Goal: Task Accomplishment & Management: Manage account settings

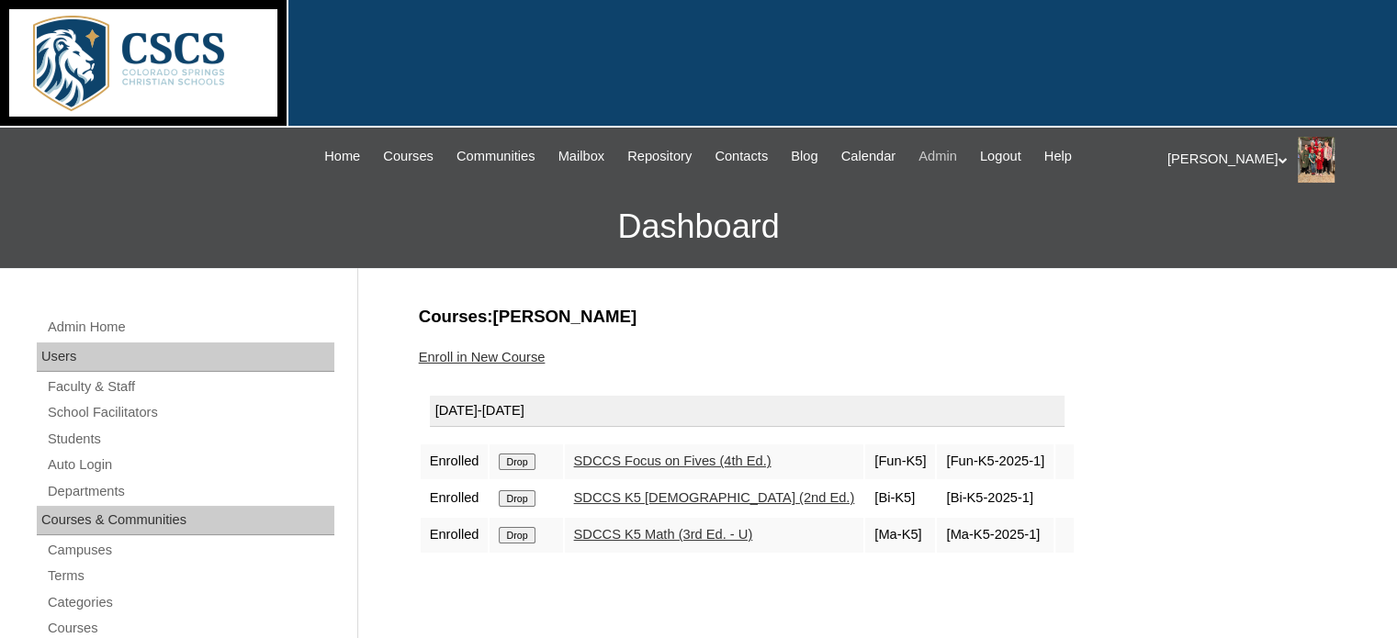
click at [957, 154] on span "Admin" at bounding box center [937, 156] width 39 height 21
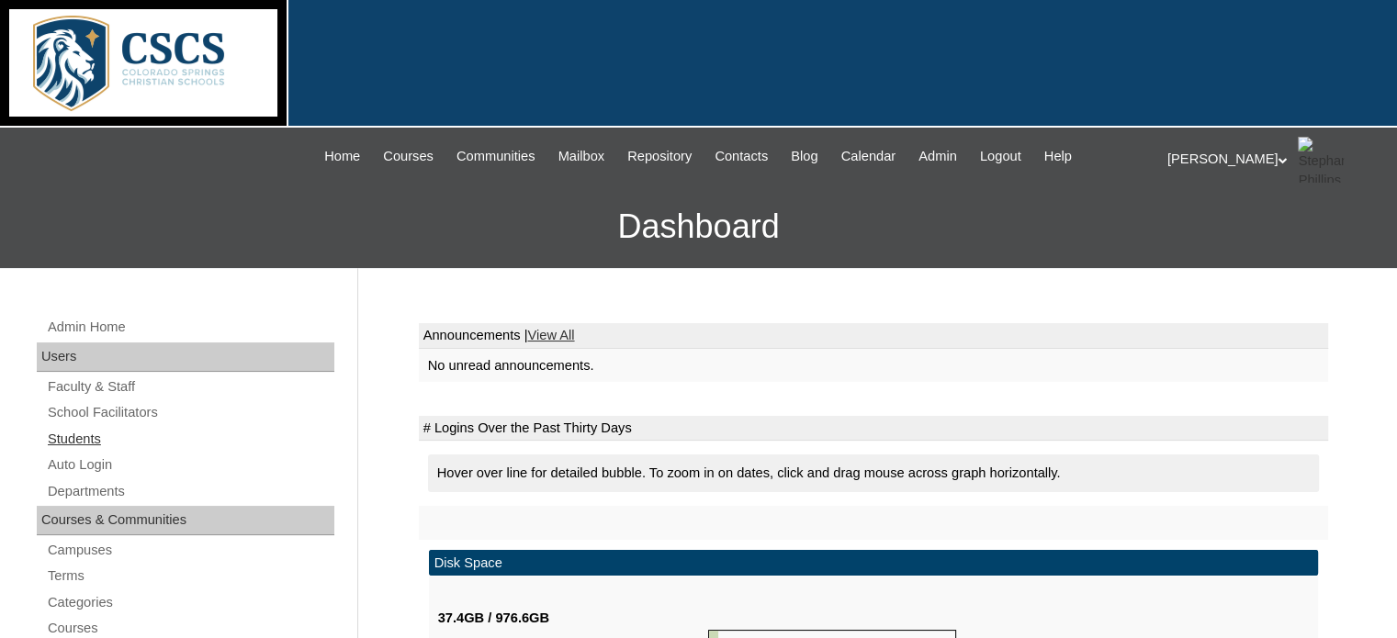
click at [65, 436] on link "Students" at bounding box center [190, 439] width 288 height 23
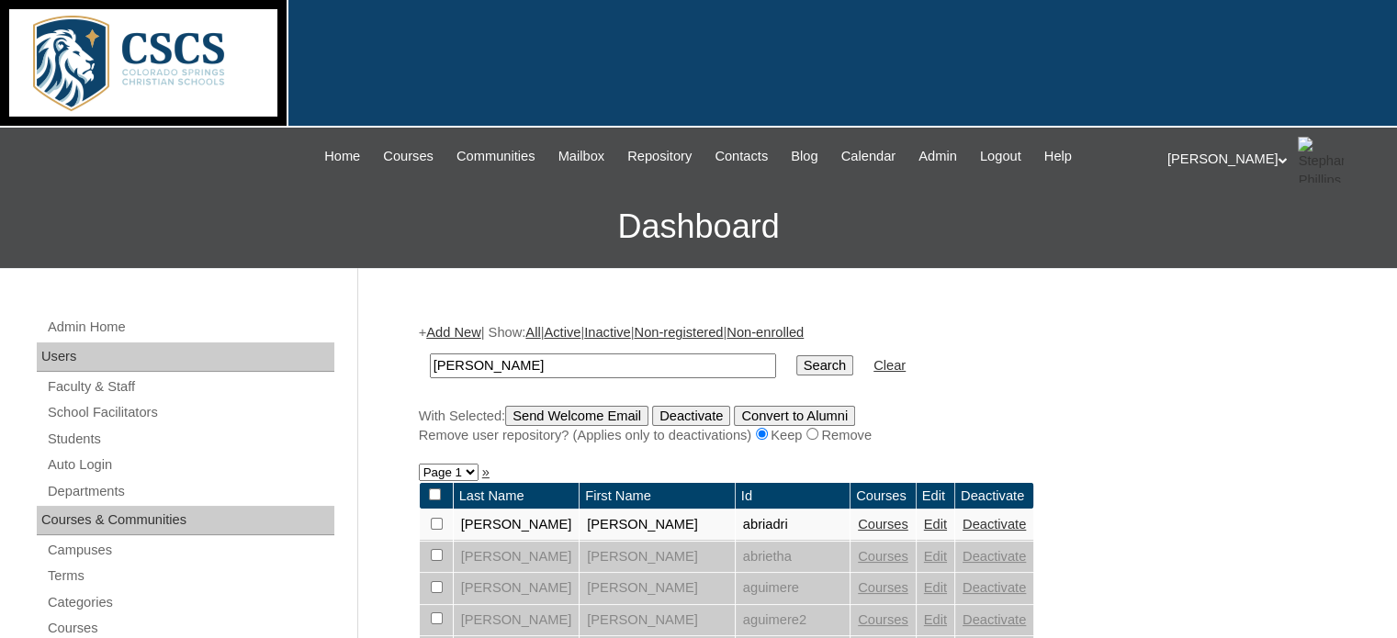
drag, startPoint x: 484, startPoint y: 358, endPoint x: 372, endPoint y: 363, distance: 112.1
click at [496, 365] on input "text" at bounding box center [603, 366] width 346 height 25
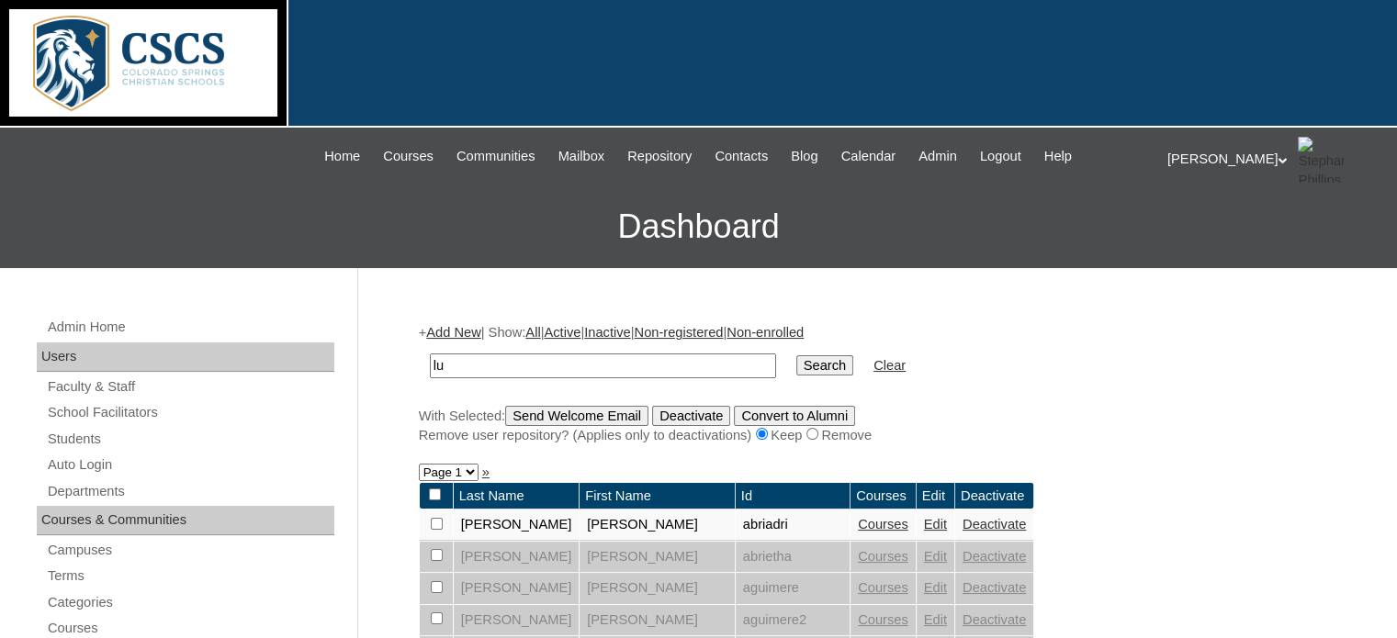
type input "lu"
click at [796, 355] on input "Search" at bounding box center [824, 365] width 57 height 20
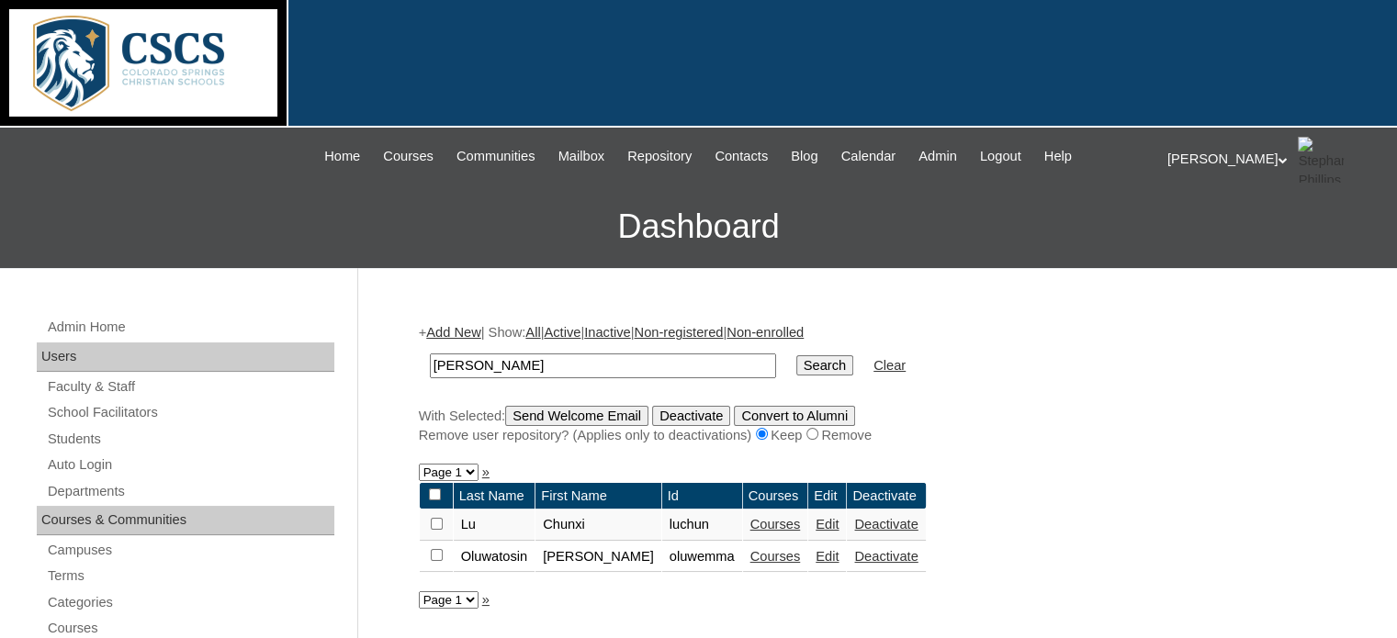
click at [815, 522] on link "Edit" at bounding box center [826, 524] width 23 height 15
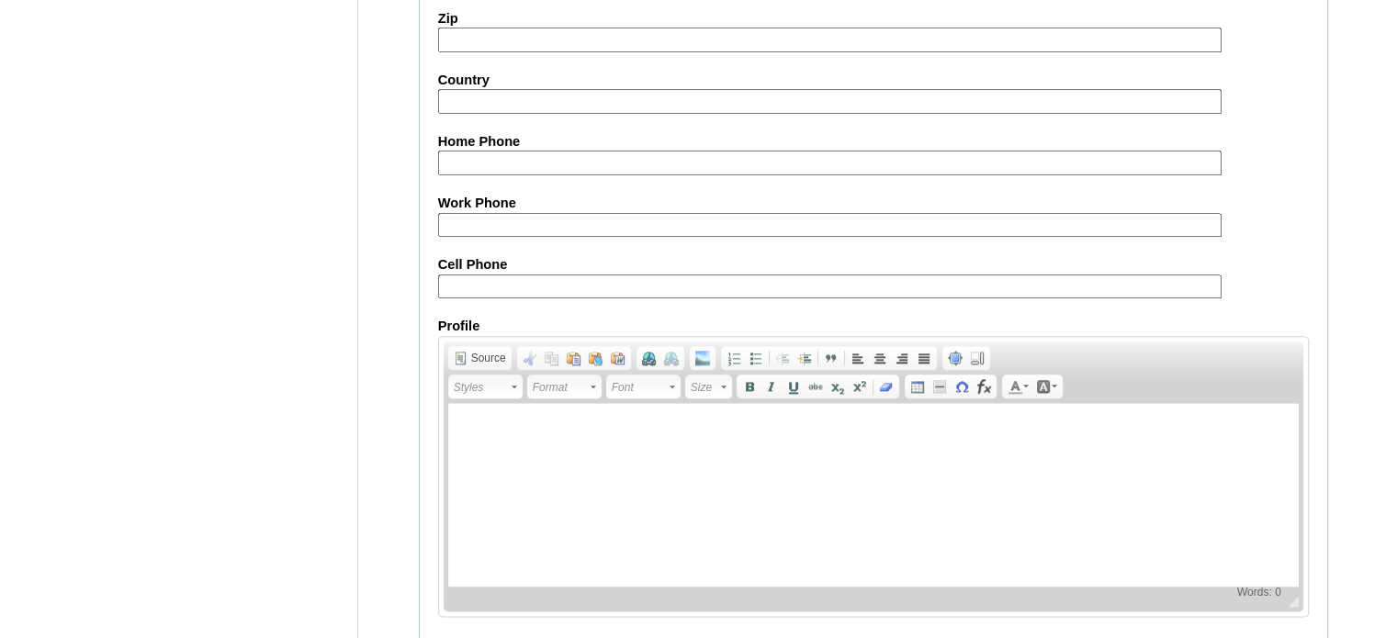
scroll to position [2181, 0]
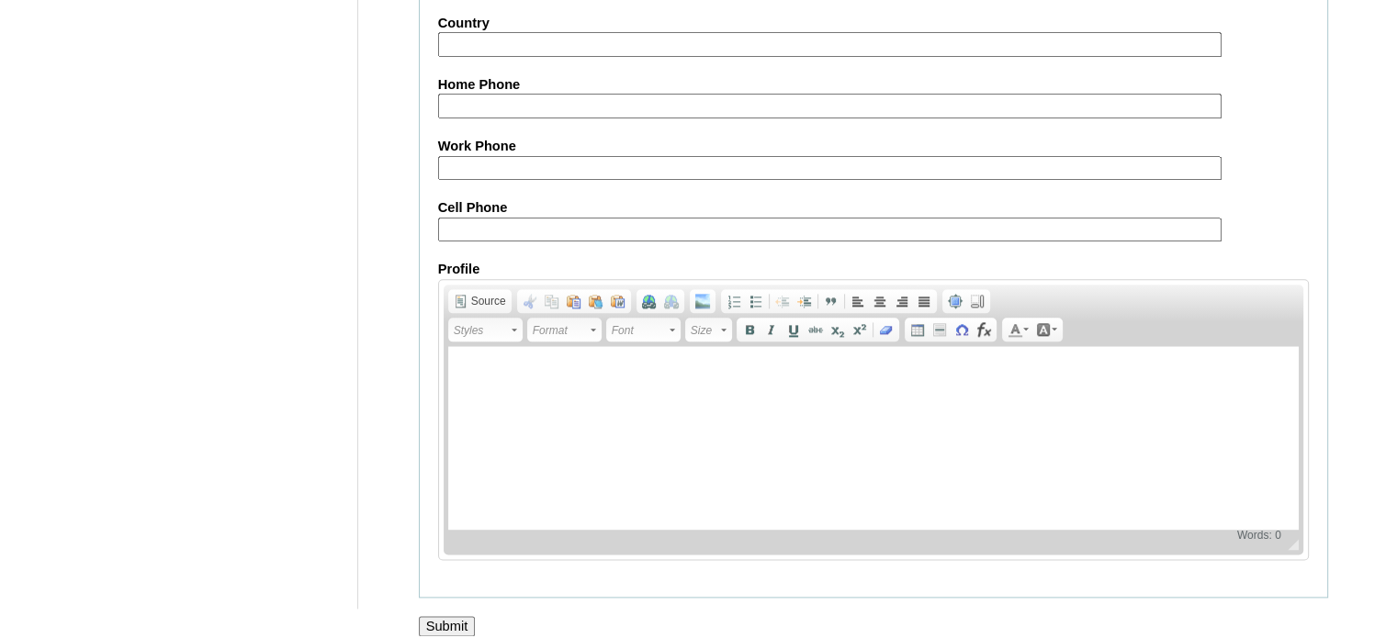
click at [443, 616] on input "Submit" at bounding box center [447, 626] width 57 height 20
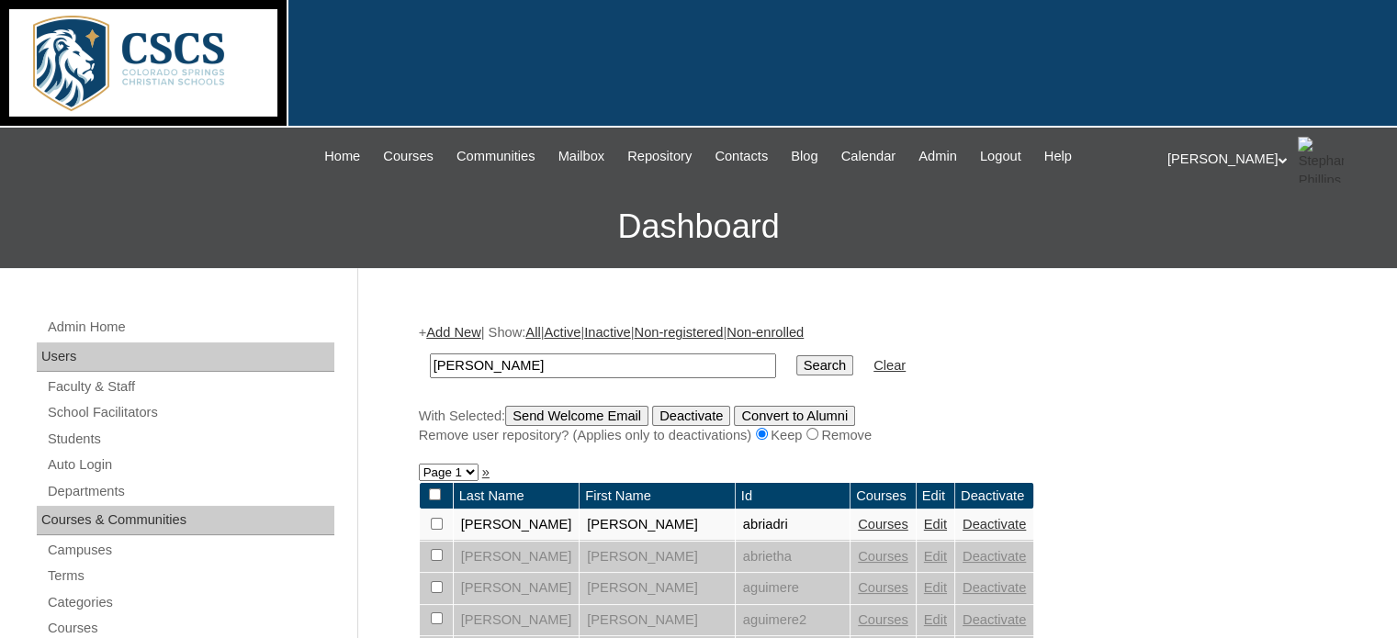
click at [1195, 430] on div "Remove user repository? (Applies only to deactivations) Keep Remove" at bounding box center [873, 435] width 909 height 19
click at [1248, 350] on form "[PERSON_NAME] Search Clear" at bounding box center [873, 365] width 909 height 47
